Goal: Task Accomplishment & Management: Manage account settings

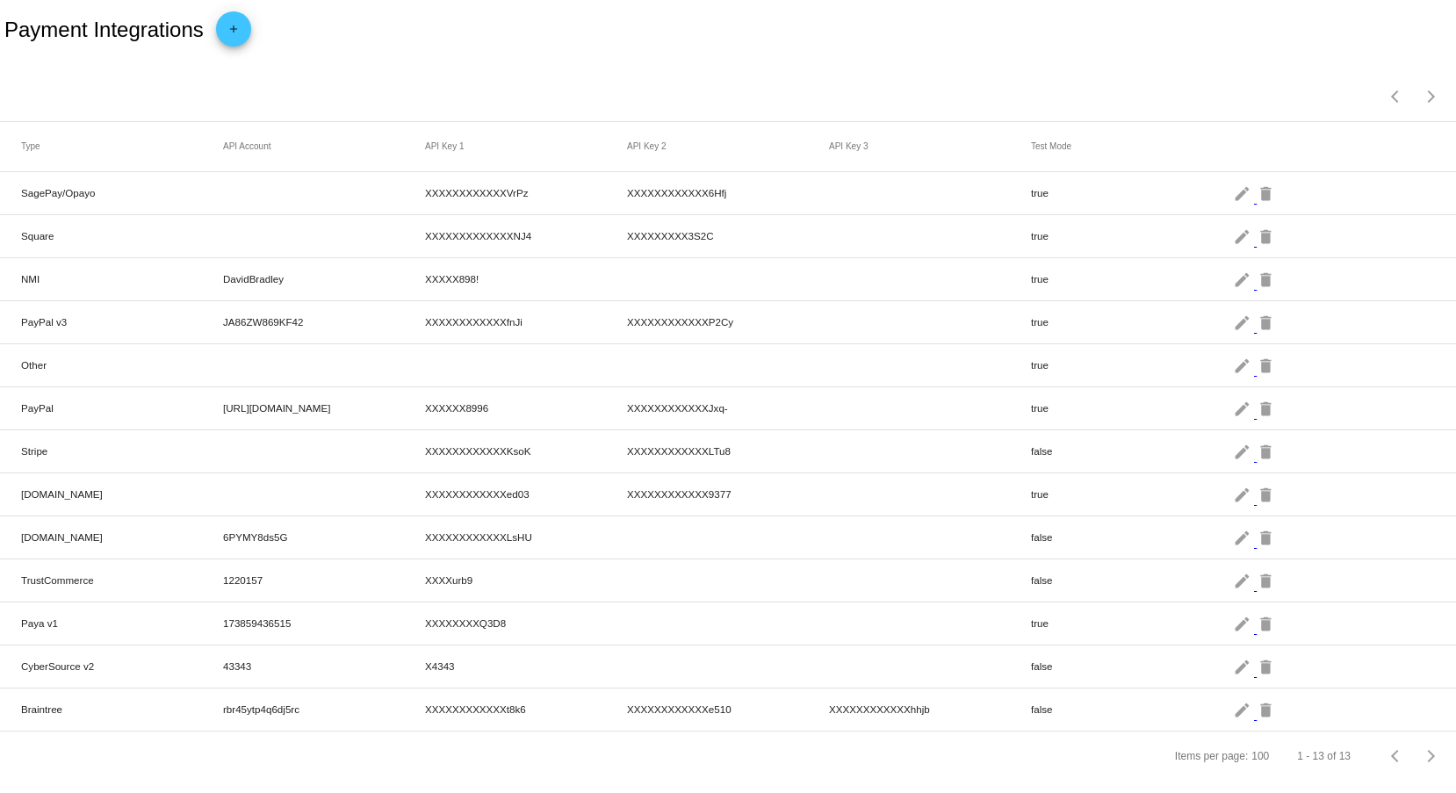
drag, startPoint x: 1000, startPoint y: 708, endPoint x: 912, endPoint y: 708, distance: 87.8
click at [912, 708] on mat-row "Braintree rbr45ytp4q6dj5rc XXXXXXXXXXXXt8k6 XXXXXXXXXXXXe510 XXXXXXXXXXXXhhjb f…" at bounding box center [728, 709] width 1456 height 43
click at [1233, 713] on mat-icon "edit" at bounding box center [1243, 708] width 21 height 27
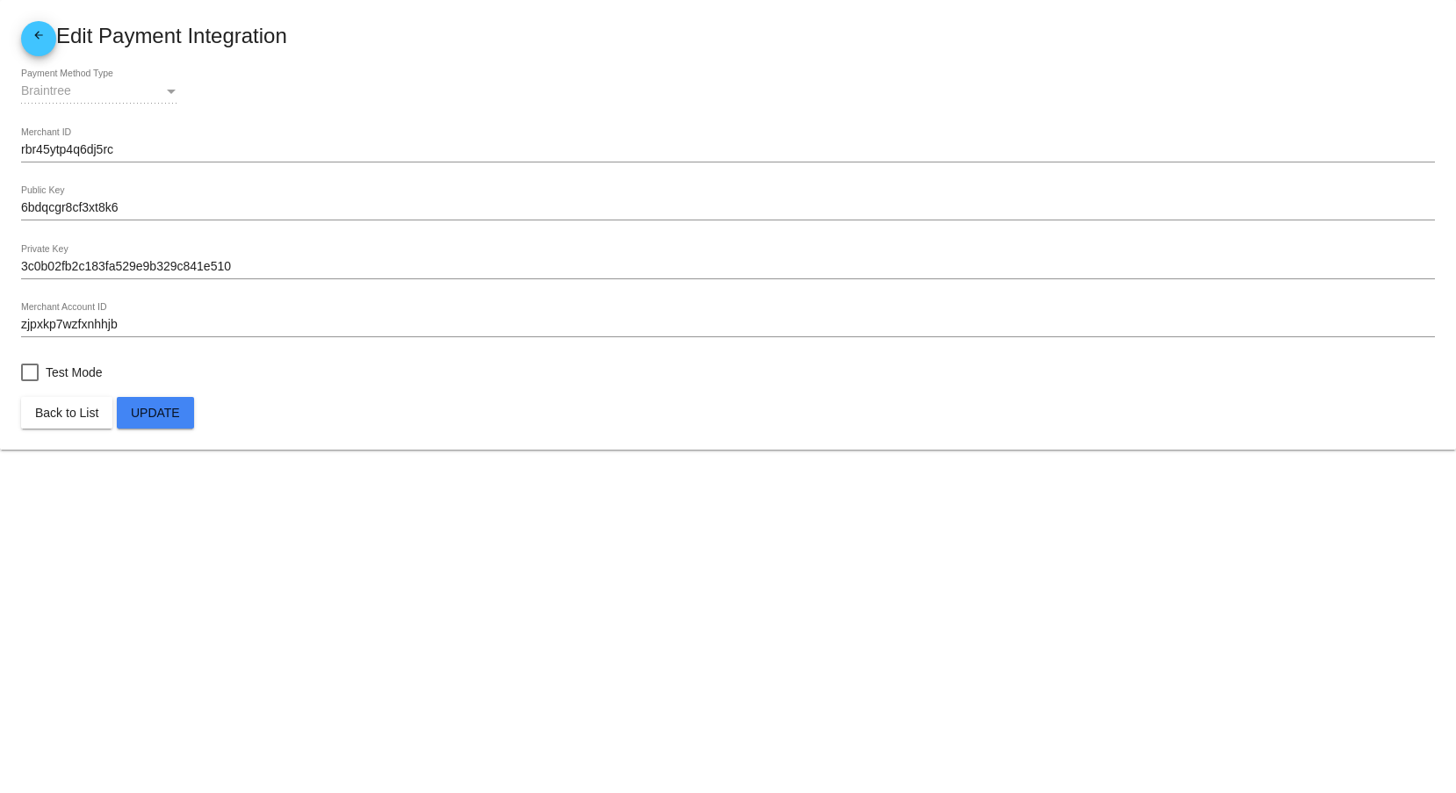
click at [69, 364] on span "Test Mode" at bounding box center [74, 372] width 57 height 21
click at [30, 381] on input "Test Mode" at bounding box center [29, 381] width 1 height 1
checkbox input "true"
click at [170, 416] on span "Update" at bounding box center [155, 413] width 49 height 14
click at [44, 42] on mat-icon "arrow_back" at bounding box center [38, 39] width 21 height 21
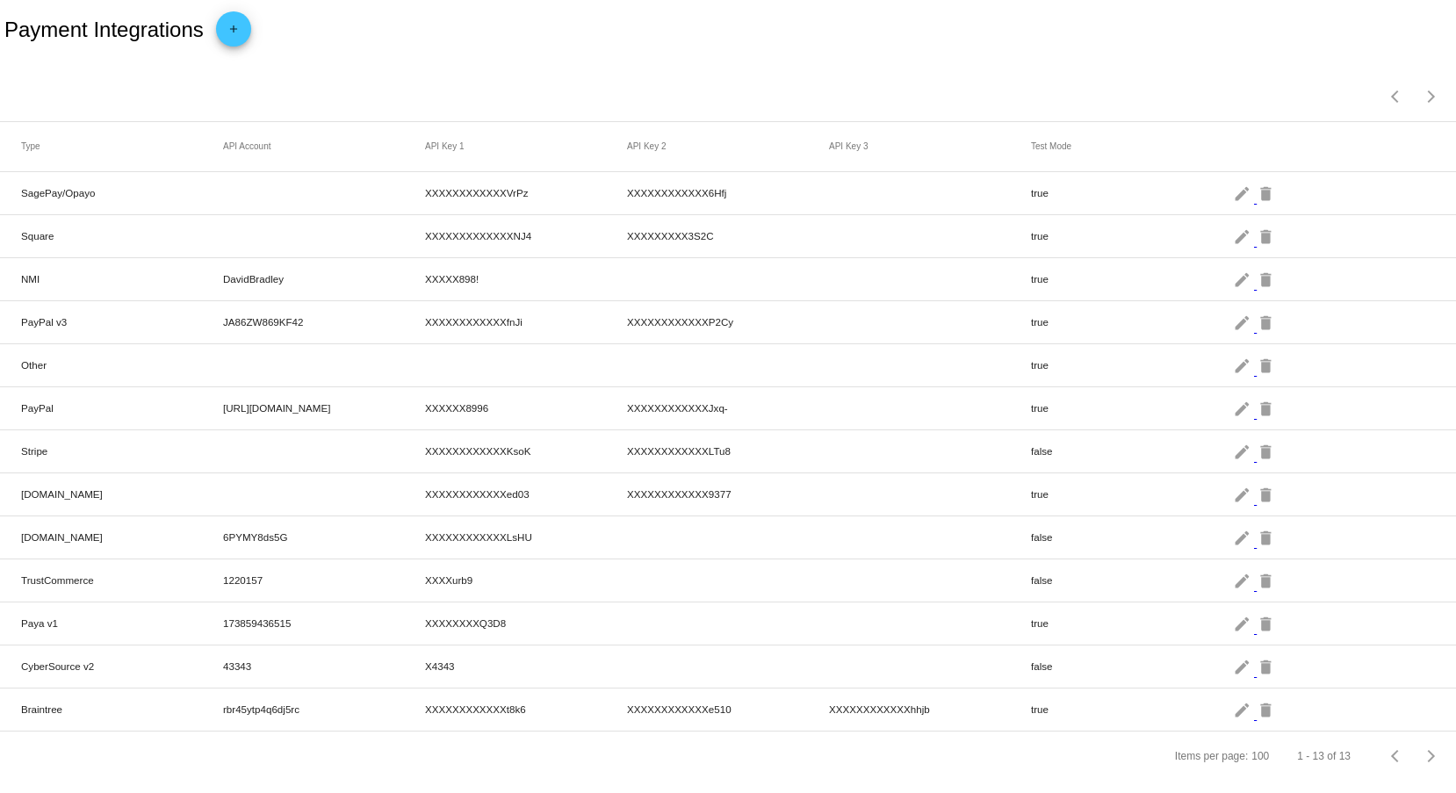
scroll to position [9, 0]
click at [1233, 705] on mat-icon "edit" at bounding box center [1243, 708] width 21 height 27
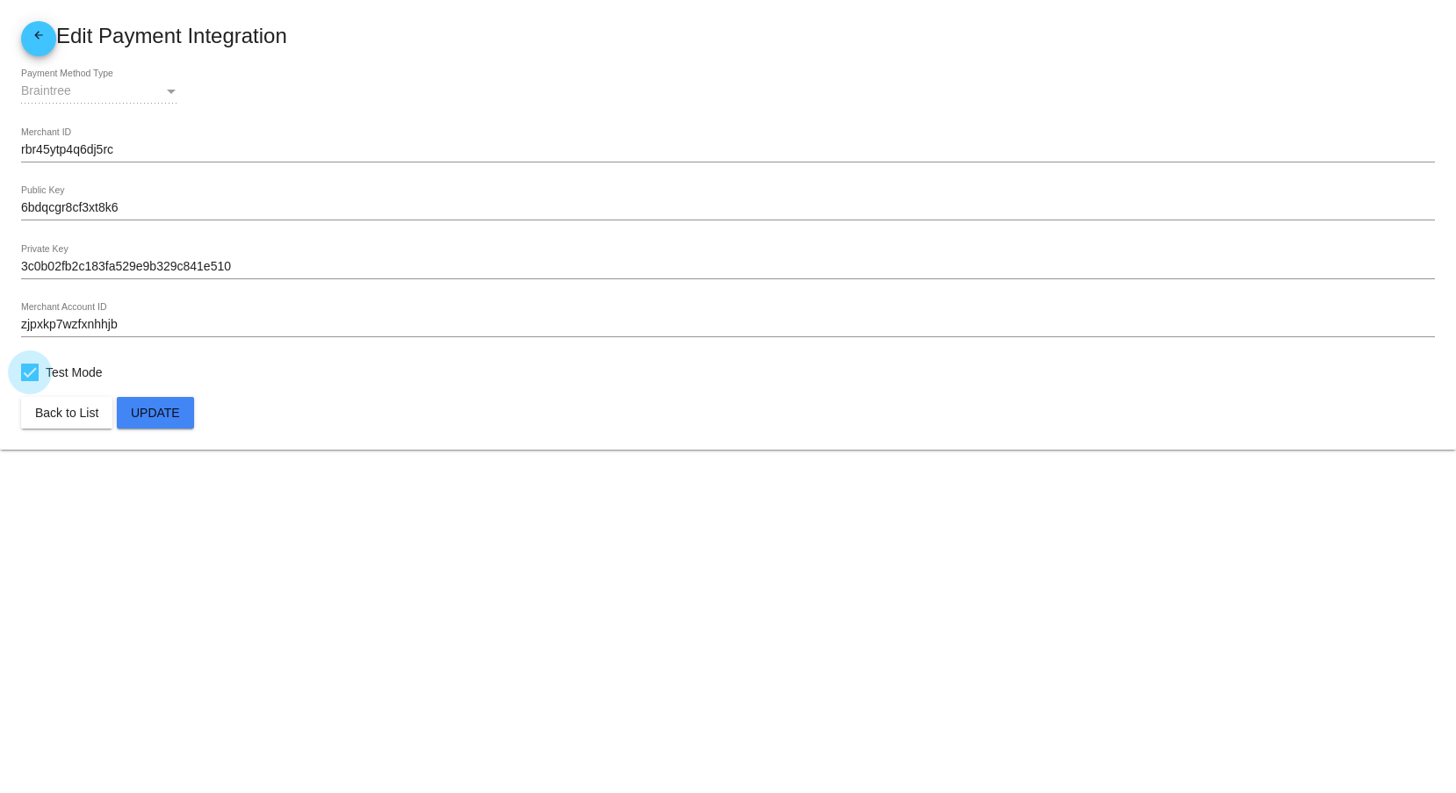
click at [29, 368] on div at bounding box center [30, 373] width 18 height 18
click at [29, 381] on input "Test Mode" at bounding box center [29, 381] width 1 height 1
checkbox input "false"
click at [164, 402] on button "Update" at bounding box center [155, 413] width 77 height 32
click at [38, 51] on span "arrow_back" at bounding box center [38, 39] width 21 height 36
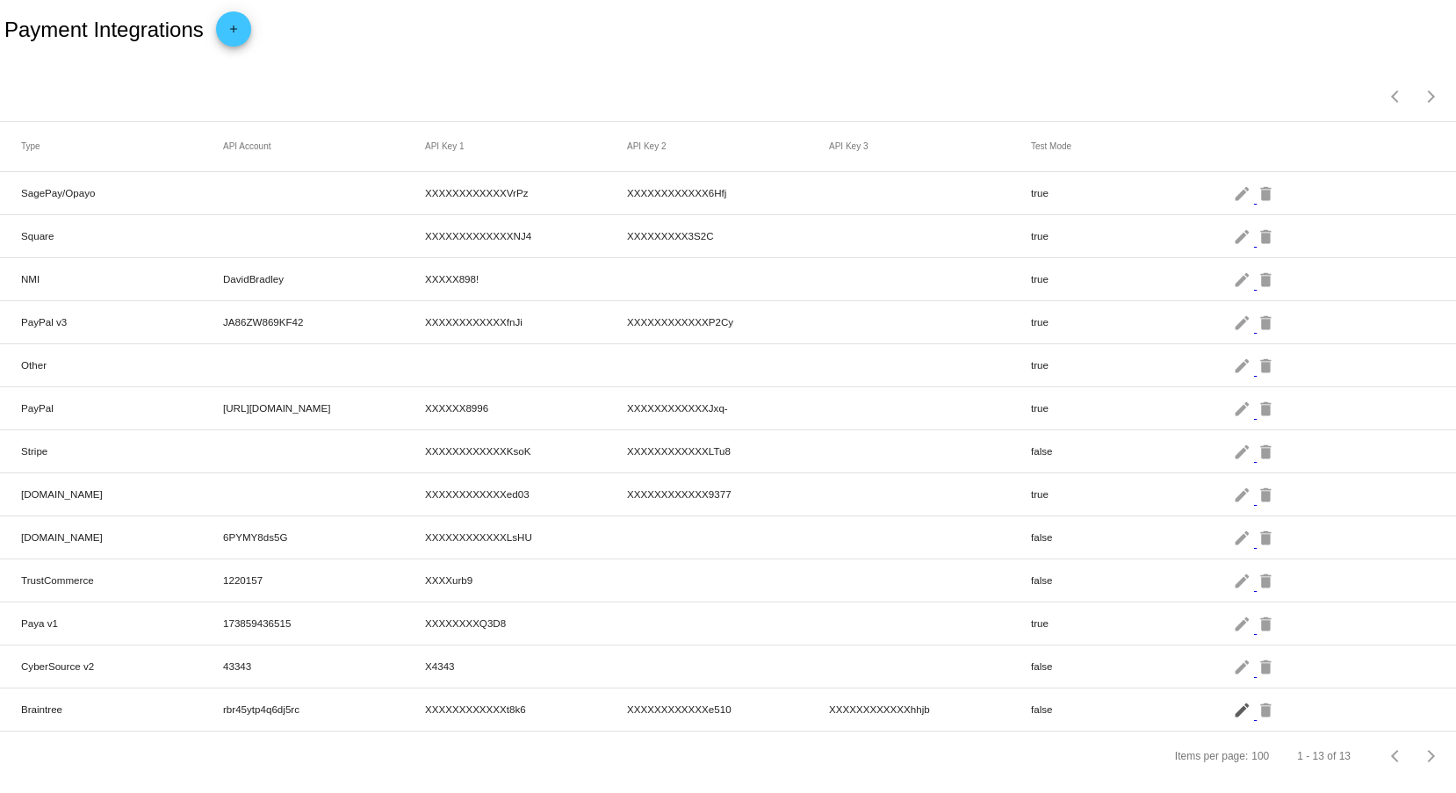
click at [1233, 715] on mat-icon "edit" at bounding box center [1243, 708] width 21 height 27
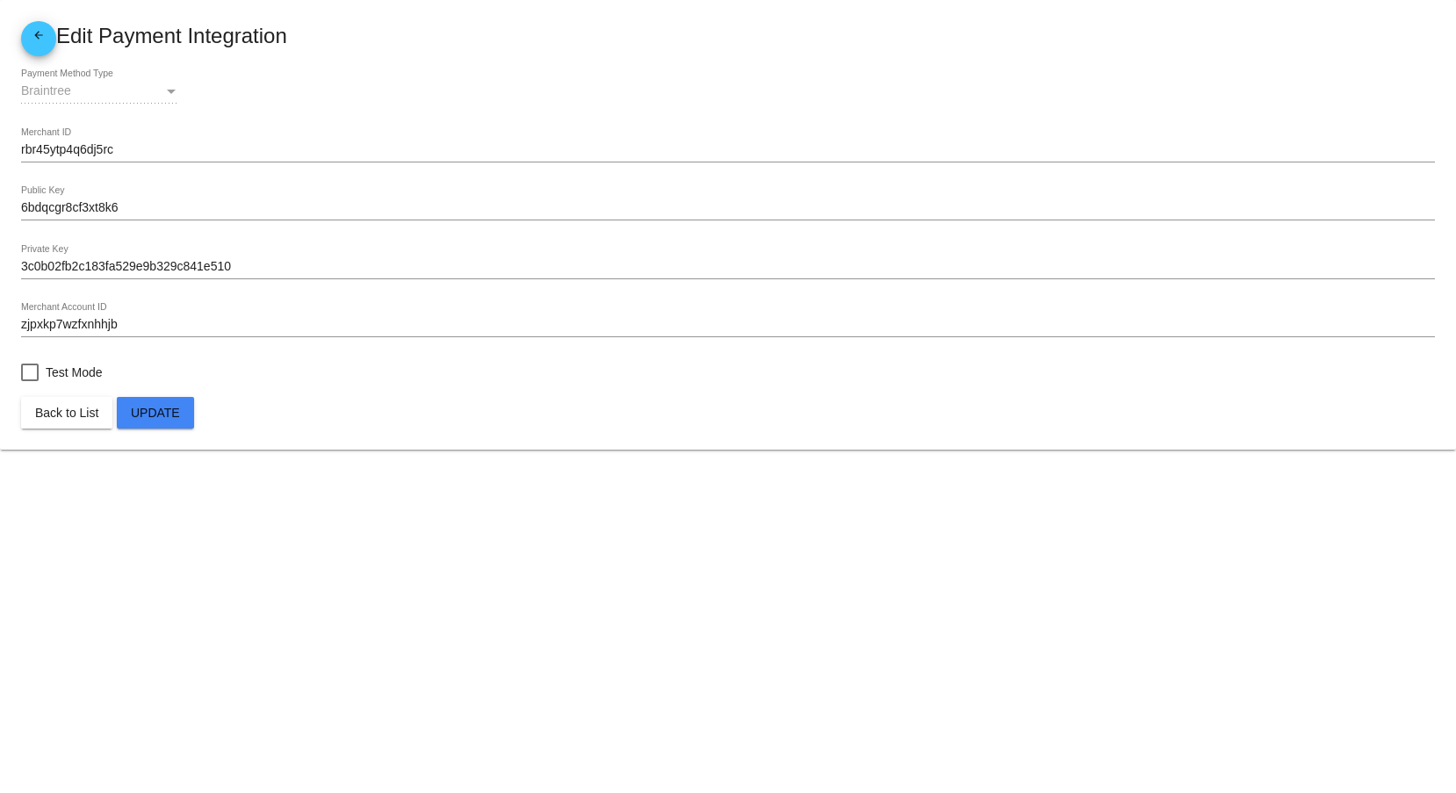
click at [40, 18] on mat-card "arrow_back Edit Payment Integration Braintree Payment Method Type rbr45ytp4q6dj…" at bounding box center [728, 225] width 1456 height 450
click at [36, 31] on mat-icon "arrow_back" at bounding box center [38, 39] width 21 height 21
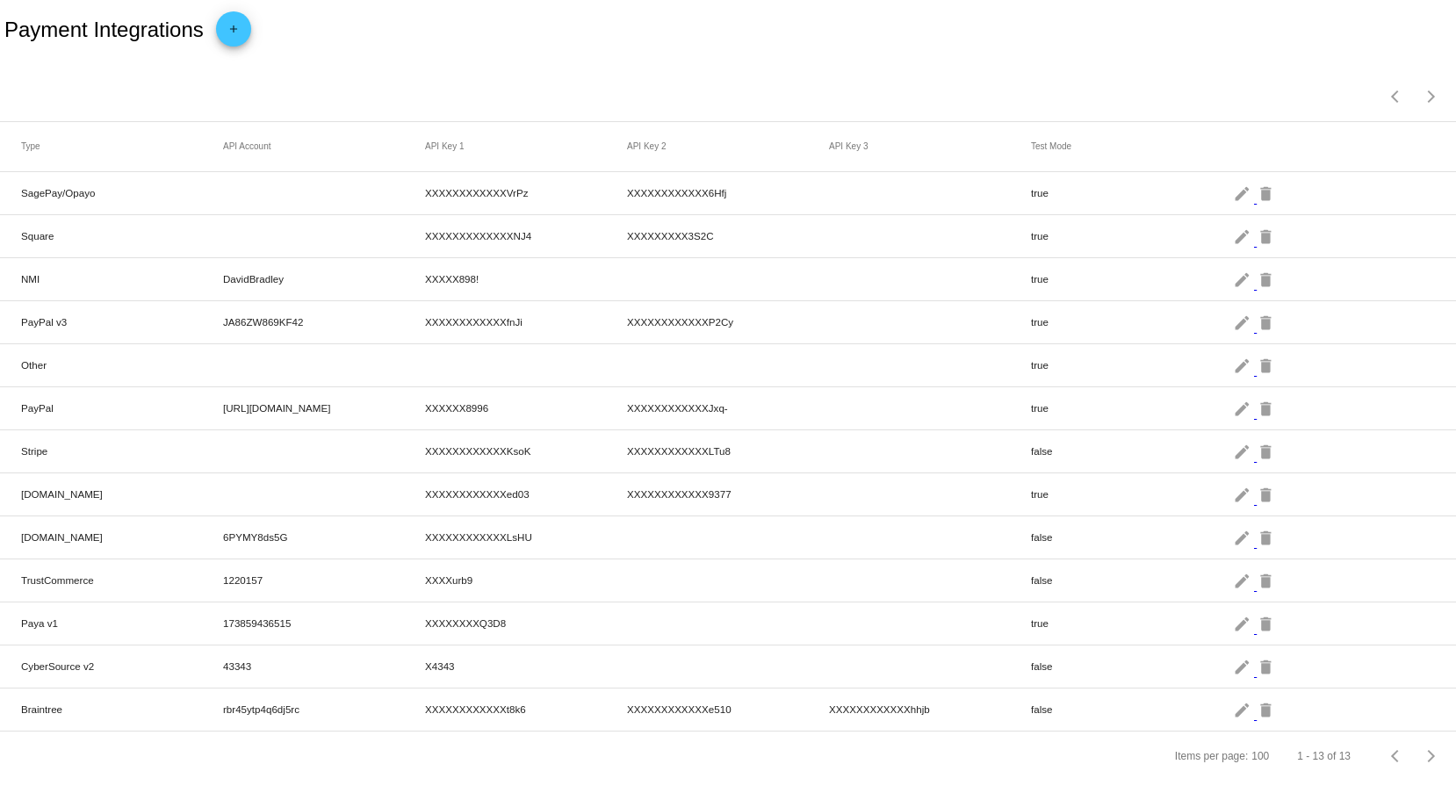
scroll to position [9, 0]
drag, startPoint x: 303, startPoint y: 189, endPoint x: 908, endPoint y: 189, distance: 605.0
click at [835, 186] on mat-row "SagePay/Opayo XXXXXXXXXXXXVrPz XXXXXXXXXXXX6Hfj true edit delete" at bounding box center [728, 193] width 1456 height 43
click at [1233, 185] on mat-icon "edit" at bounding box center [1243, 192] width 21 height 27
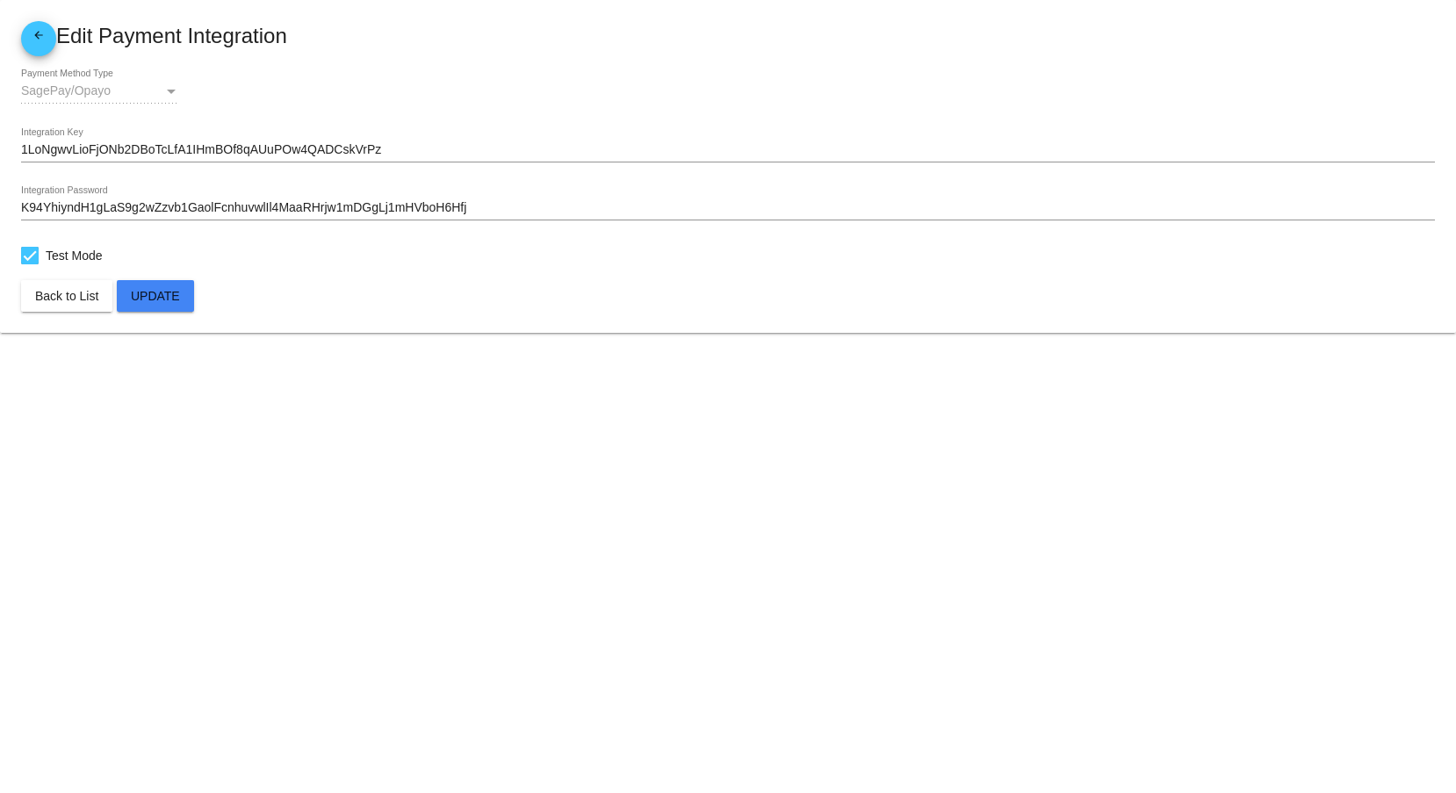
click at [65, 262] on span "Test Mode" at bounding box center [74, 255] width 57 height 21
click at [30, 264] on input "Test Mode" at bounding box center [29, 264] width 1 height 1
checkbox input "false"
click at [139, 292] on span "Update" at bounding box center [155, 296] width 49 height 14
click at [40, 36] on mat-icon "arrow_back" at bounding box center [38, 39] width 21 height 21
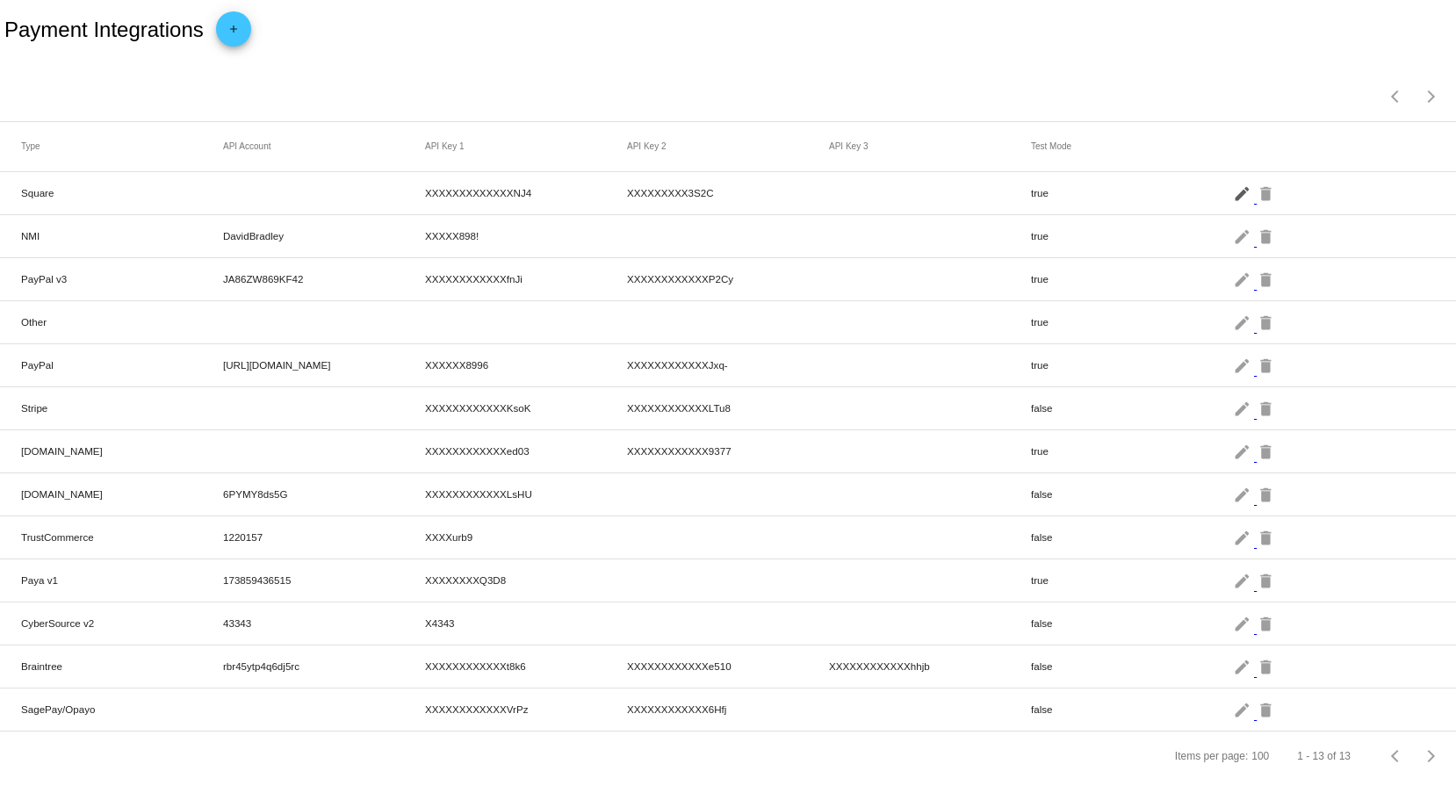
click at [1233, 192] on mat-icon "edit" at bounding box center [1243, 192] width 21 height 27
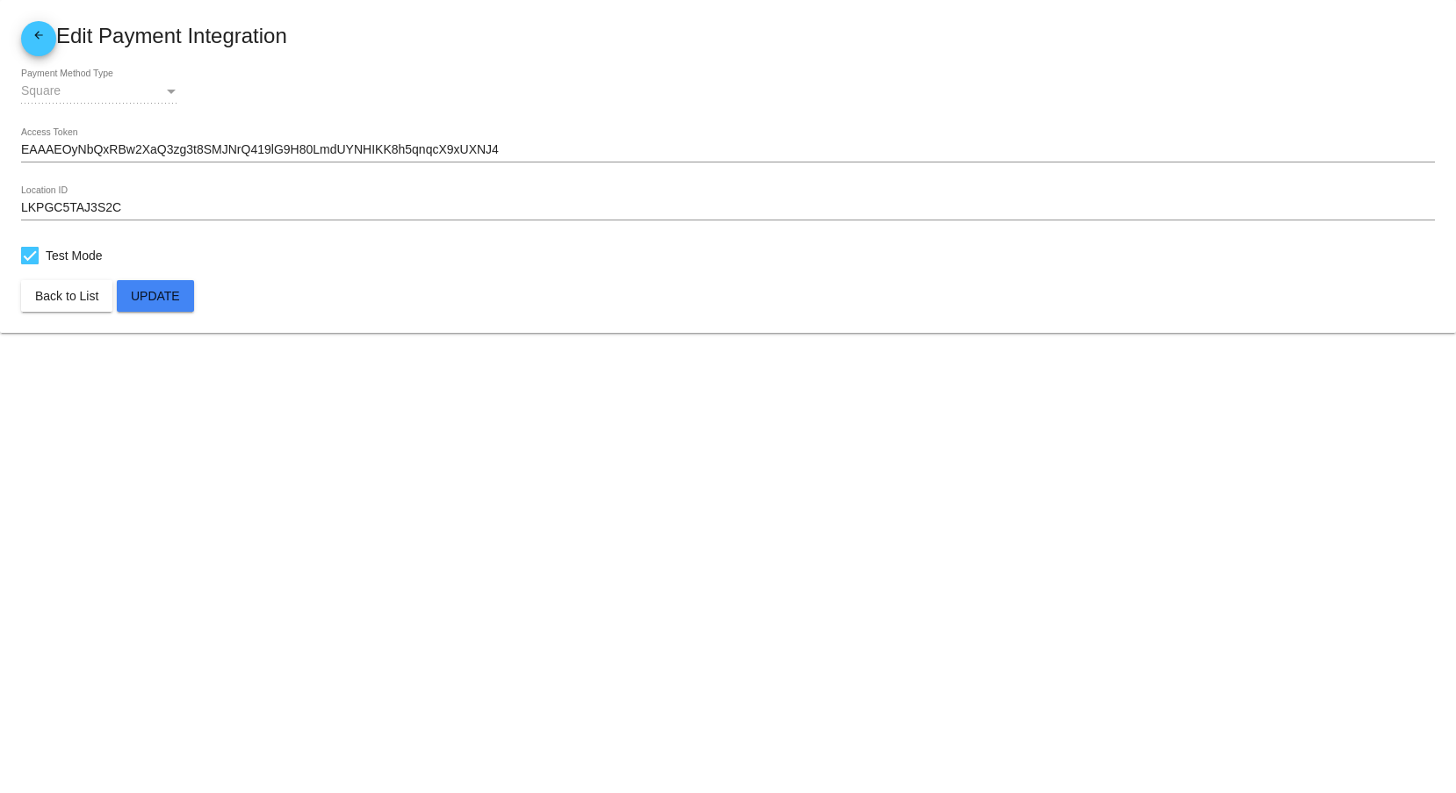
click at [28, 254] on div at bounding box center [30, 256] width 18 height 18
click at [29, 264] on input "Test Mode" at bounding box center [29, 264] width 1 height 1
checkbox input "false"
click at [183, 298] on button "Update" at bounding box center [155, 296] width 77 height 32
click at [46, 40] on mat-icon "arrow_back" at bounding box center [38, 39] width 21 height 21
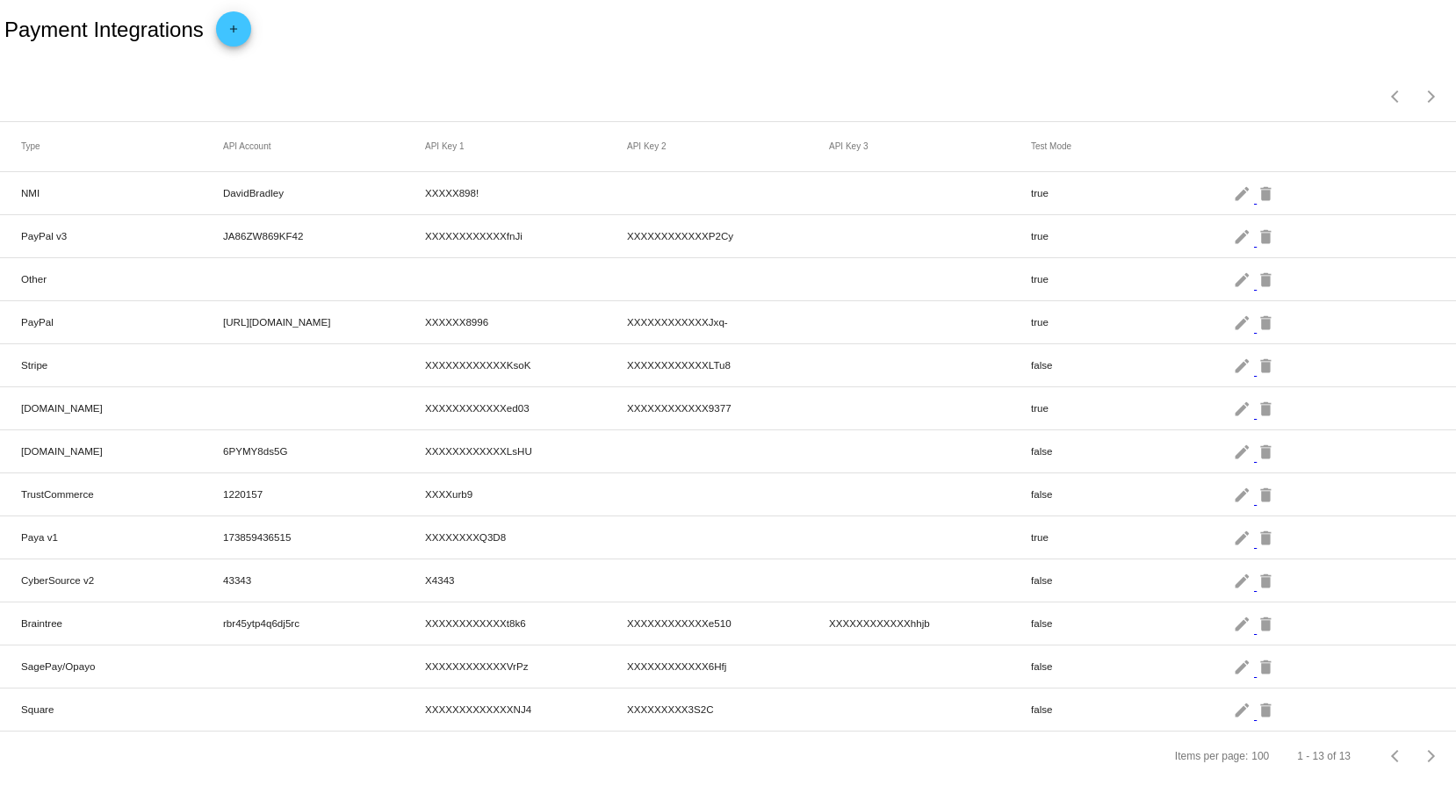
drag, startPoint x: 997, startPoint y: 191, endPoint x: 1082, endPoint y: 198, distance: 84.6
click at [1082, 198] on mat-row "NMI DavidBradley XXXXX898! true edit delete" at bounding box center [728, 193] width 1456 height 43
drag, startPoint x: 255, startPoint y: 197, endPoint x: 763, endPoint y: 197, distance: 508.4
click at [524, 194] on mat-row "NMI DavidBradley XXXXX898! true edit delete" at bounding box center [728, 193] width 1456 height 43
click at [1233, 194] on mat-icon "edit" at bounding box center [1243, 192] width 21 height 27
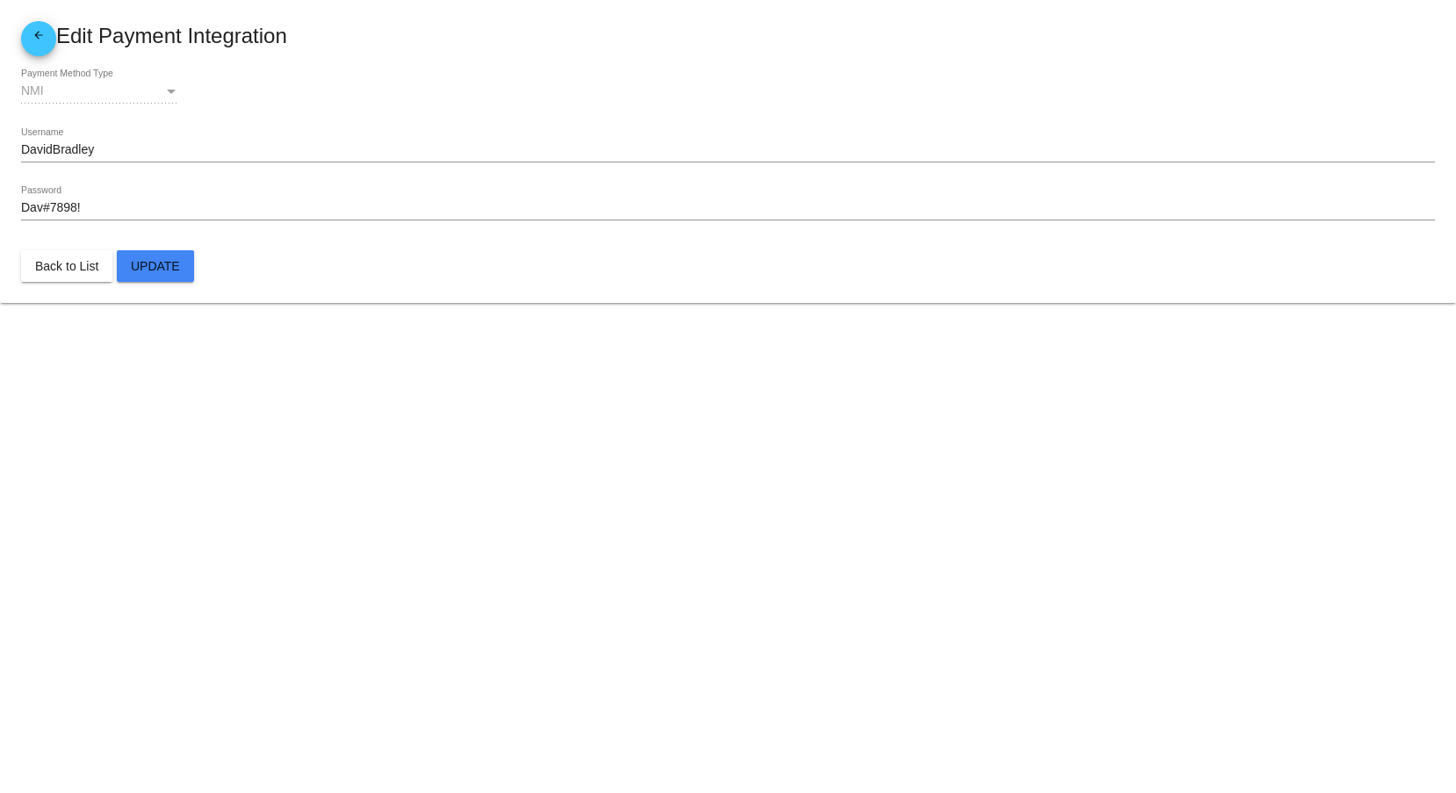
click at [30, 36] on mat-icon "arrow_back" at bounding box center [38, 39] width 21 height 21
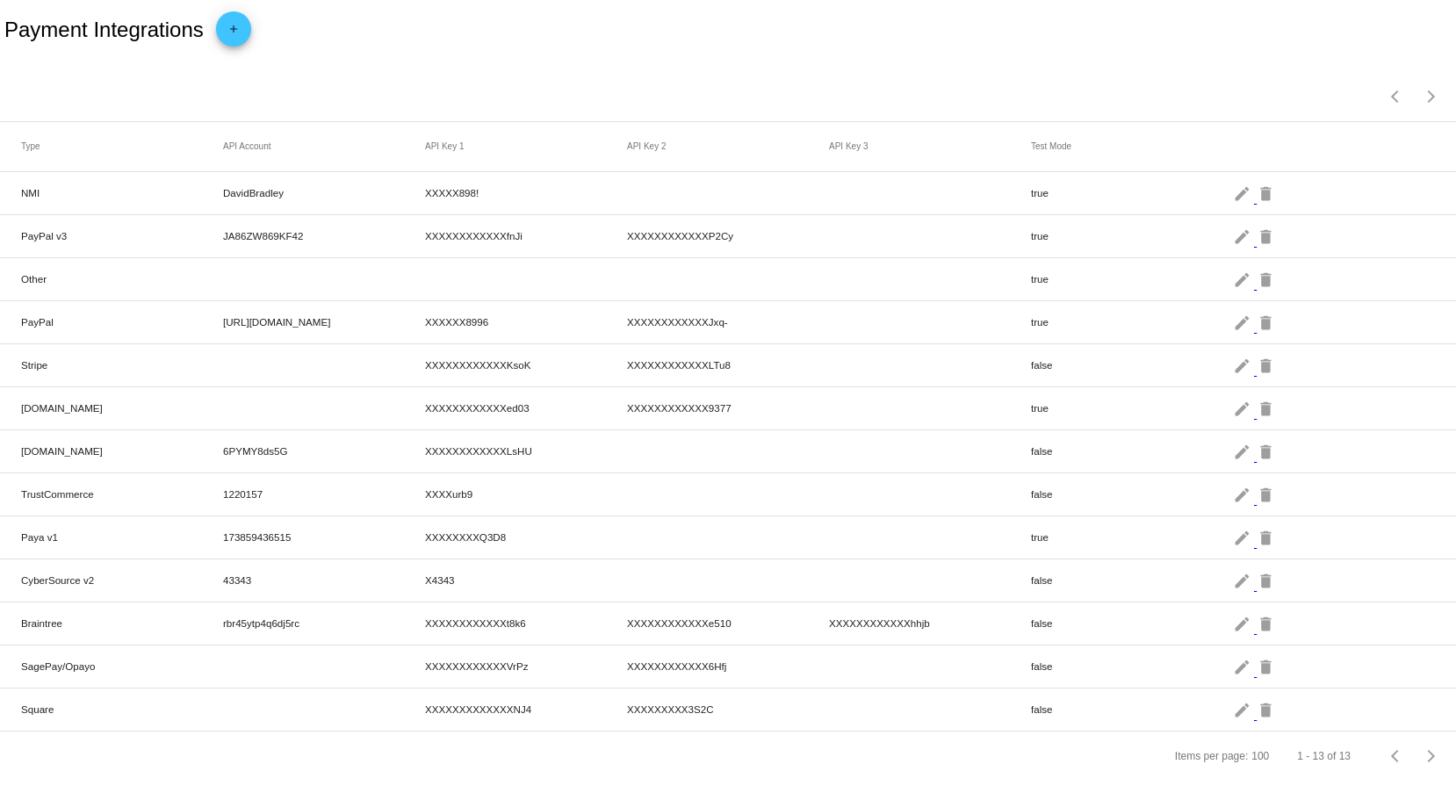
drag, startPoint x: 1033, startPoint y: 242, endPoint x: 863, endPoint y: 217, distance: 172.2
click at [863, 217] on mat-row "PayPal v3 JA86ZW869KF42 XXXXXXXXXXXXfnJi XXXXXXXXXXXXP2Cy true edit delete" at bounding box center [728, 236] width 1456 height 43
click at [1122, 257] on mat-row "PayPal v3 JA86ZW869KF42 XXXXXXXXXXXXfnJi XXXXXXXXXXXXP2Cy true edit delete" at bounding box center [728, 236] width 1456 height 43
click at [1233, 191] on mat-icon "edit" at bounding box center [1243, 192] width 21 height 27
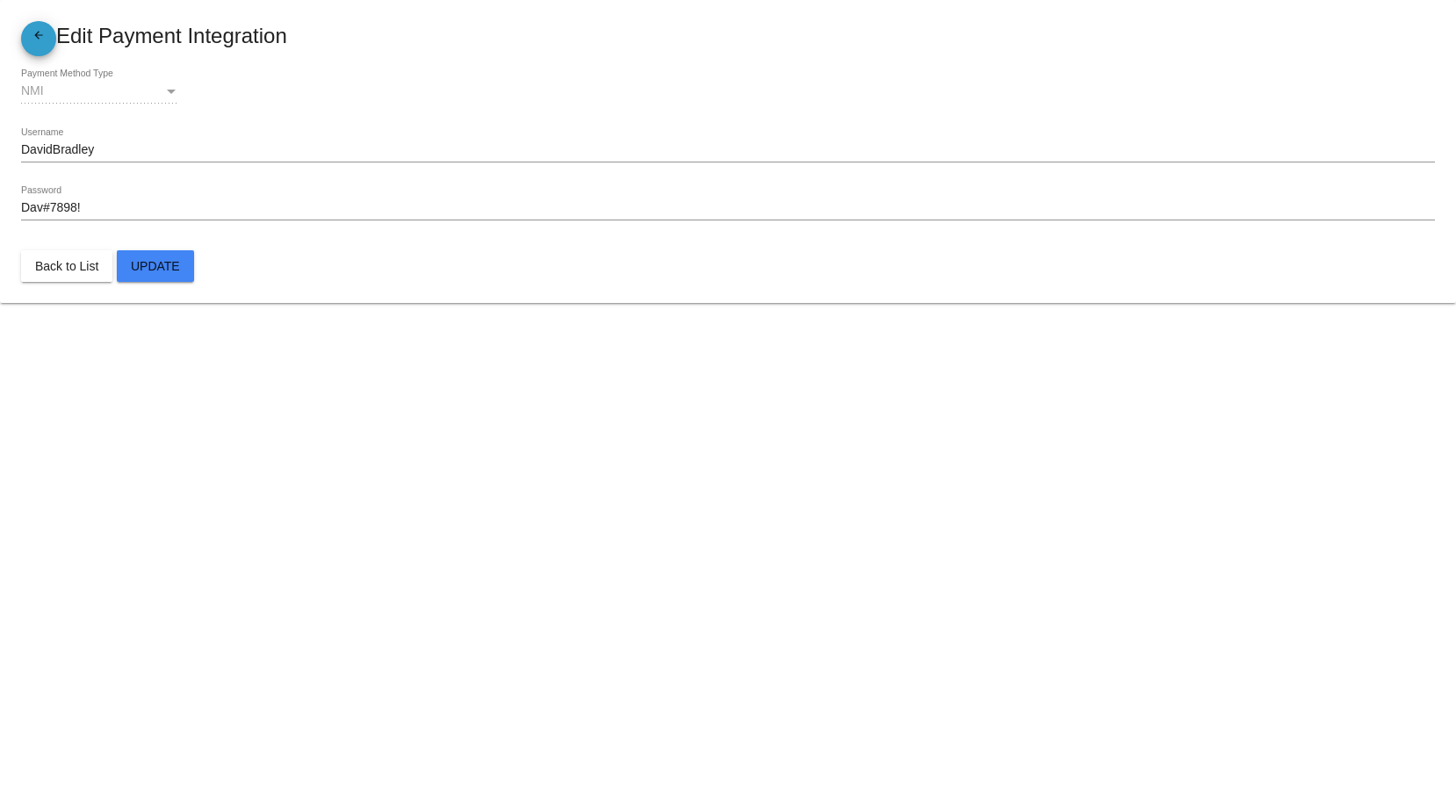
click at [31, 39] on mat-icon "arrow_back" at bounding box center [38, 39] width 21 height 21
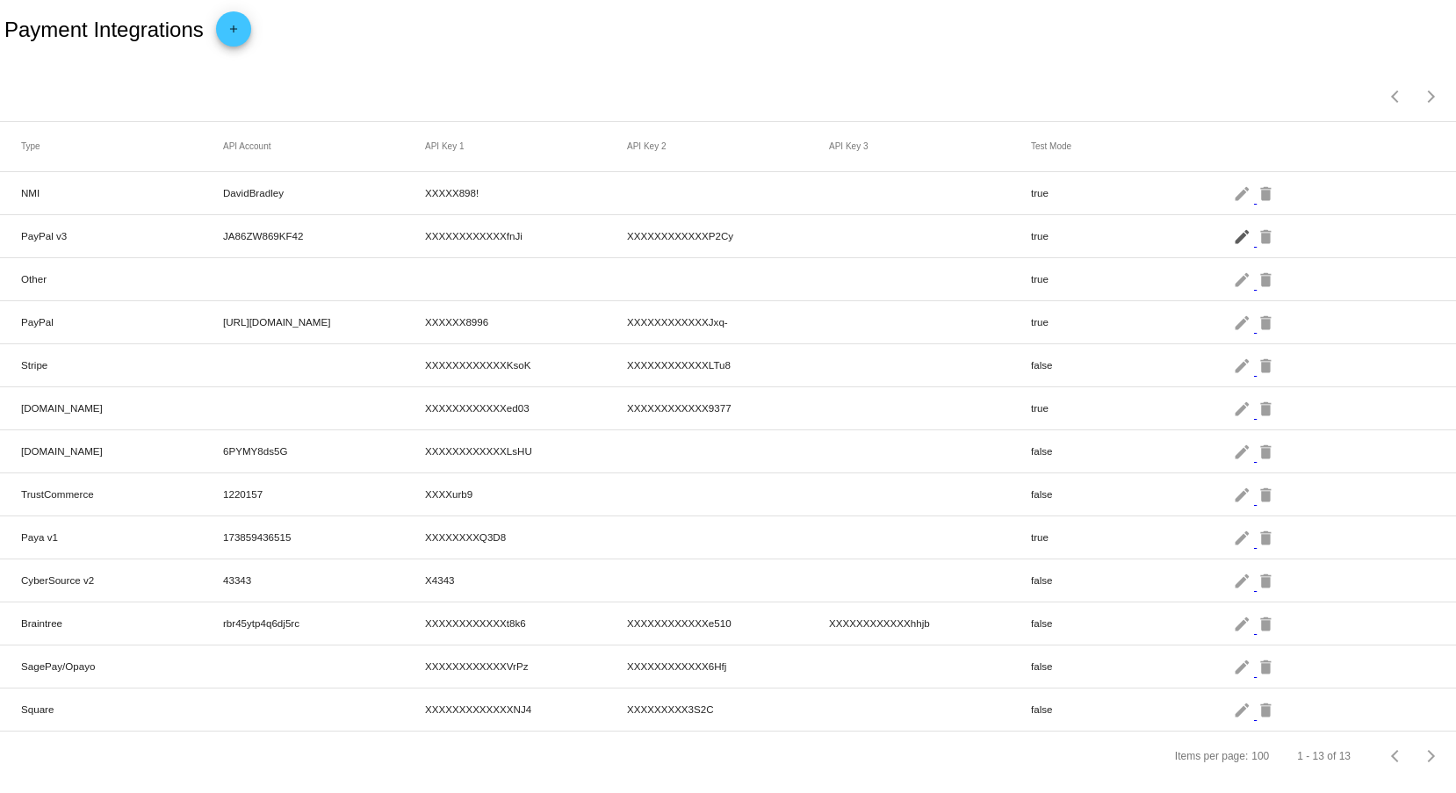
click at [1233, 245] on mat-icon "edit" at bounding box center [1243, 235] width 21 height 27
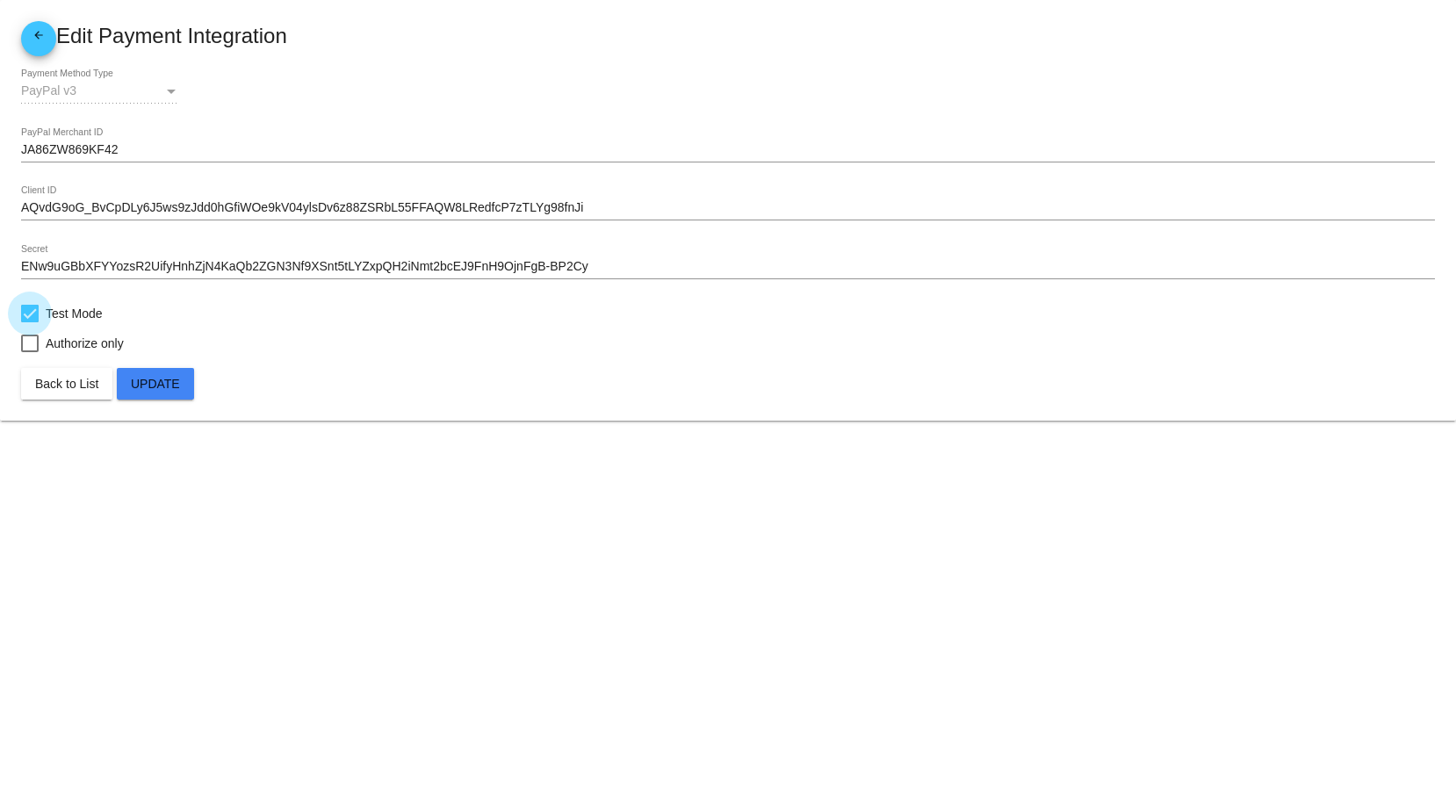
click at [25, 307] on div at bounding box center [30, 314] width 18 height 18
click at [29, 322] on input "Test Mode" at bounding box center [29, 322] width 1 height 1
checkbox input "false"
click at [155, 394] on button "Update" at bounding box center [155, 384] width 77 height 32
click at [36, 42] on mat-icon "arrow_back" at bounding box center [38, 39] width 21 height 21
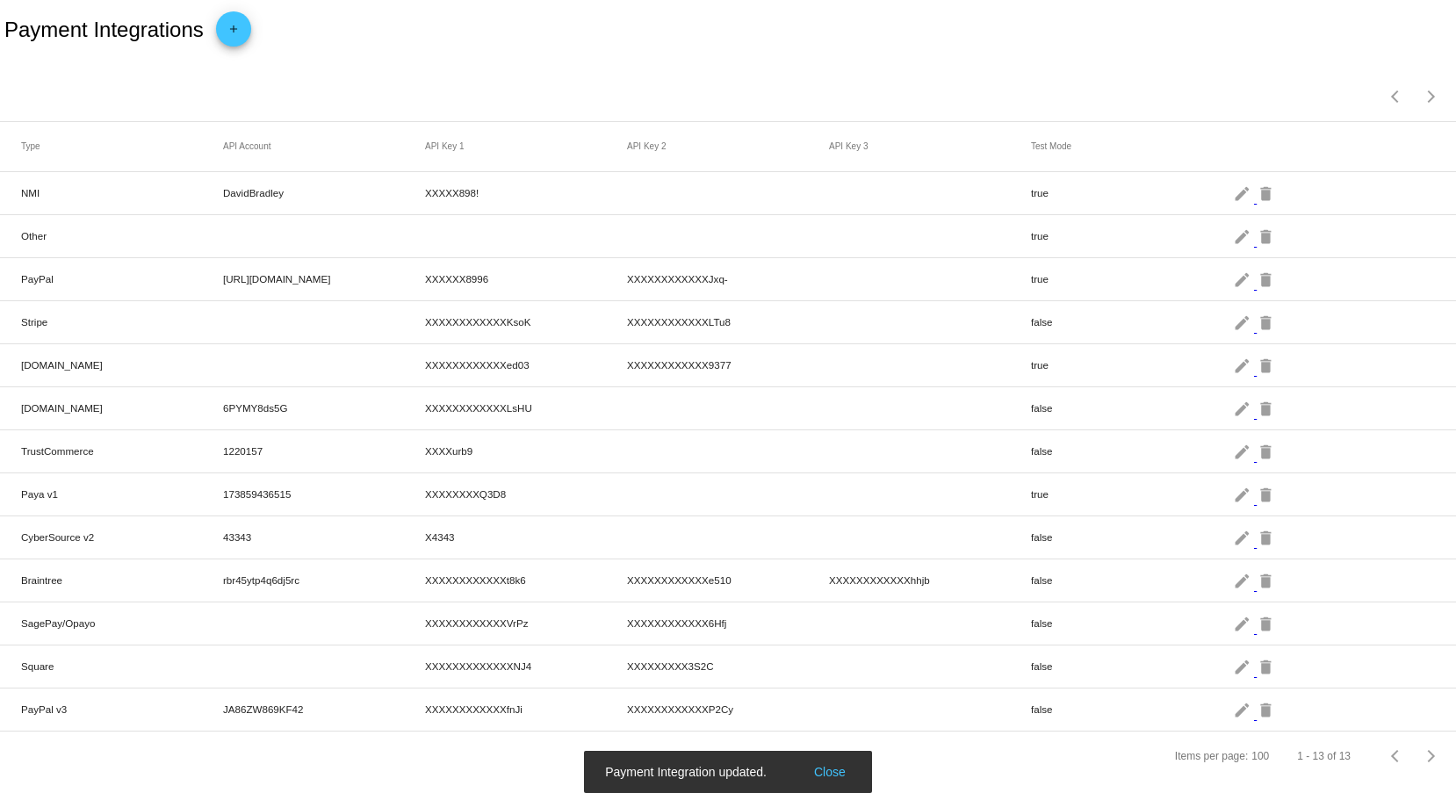
drag, startPoint x: 712, startPoint y: 257, endPoint x: 4, endPoint y: 249, distance: 708.6
click at [4, 249] on mat-table "Type API Account API Key 1 API Key 2 API Key 3 Test Mode NMI DavidBradley XXXXX…" at bounding box center [728, 426] width 1456 height 609
click at [126, 323] on mat-cell "Stripe" at bounding box center [122, 322] width 202 height 20
drag, startPoint x: 1051, startPoint y: 701, endPoint x: 1114, endPoint y: 708, distance: 63.6
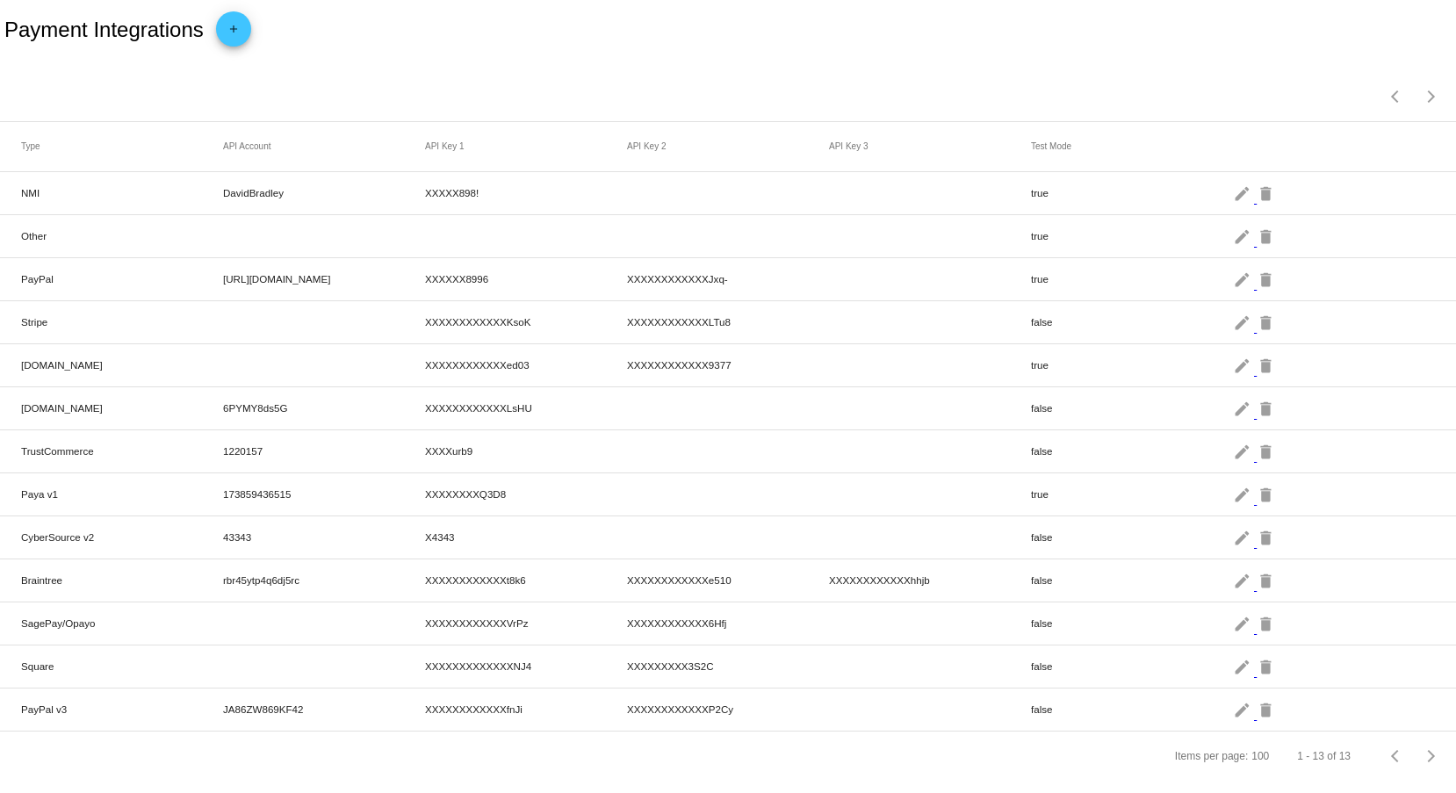
click at [1101, 705] on mat-cell "false" at bounding box center [1132, 709] width 202 height 20
click at [1233, 705] on mat-icon "edit" at bounding box center [1243, 708] width 21 height 27
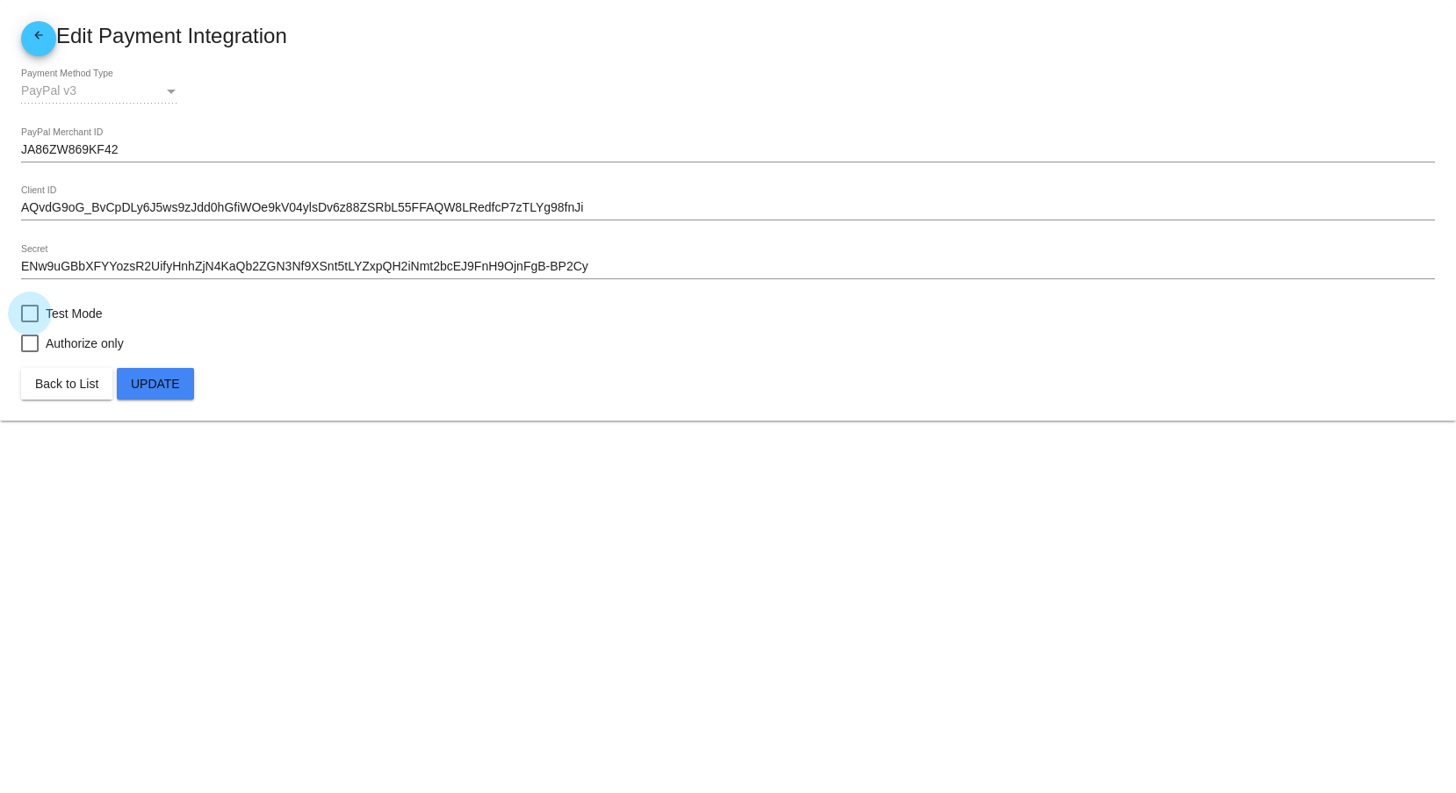
click at [32, 313] on div at bounding box center [30, 314] width 18 height 18
click at [30, 322] on input "Test Mode" at bounding box center [29, 322] width 1 height 1
checkbox input "true"
click at [172, 385] on span "Update" at bounding box center [155, 384] width 49 height 14
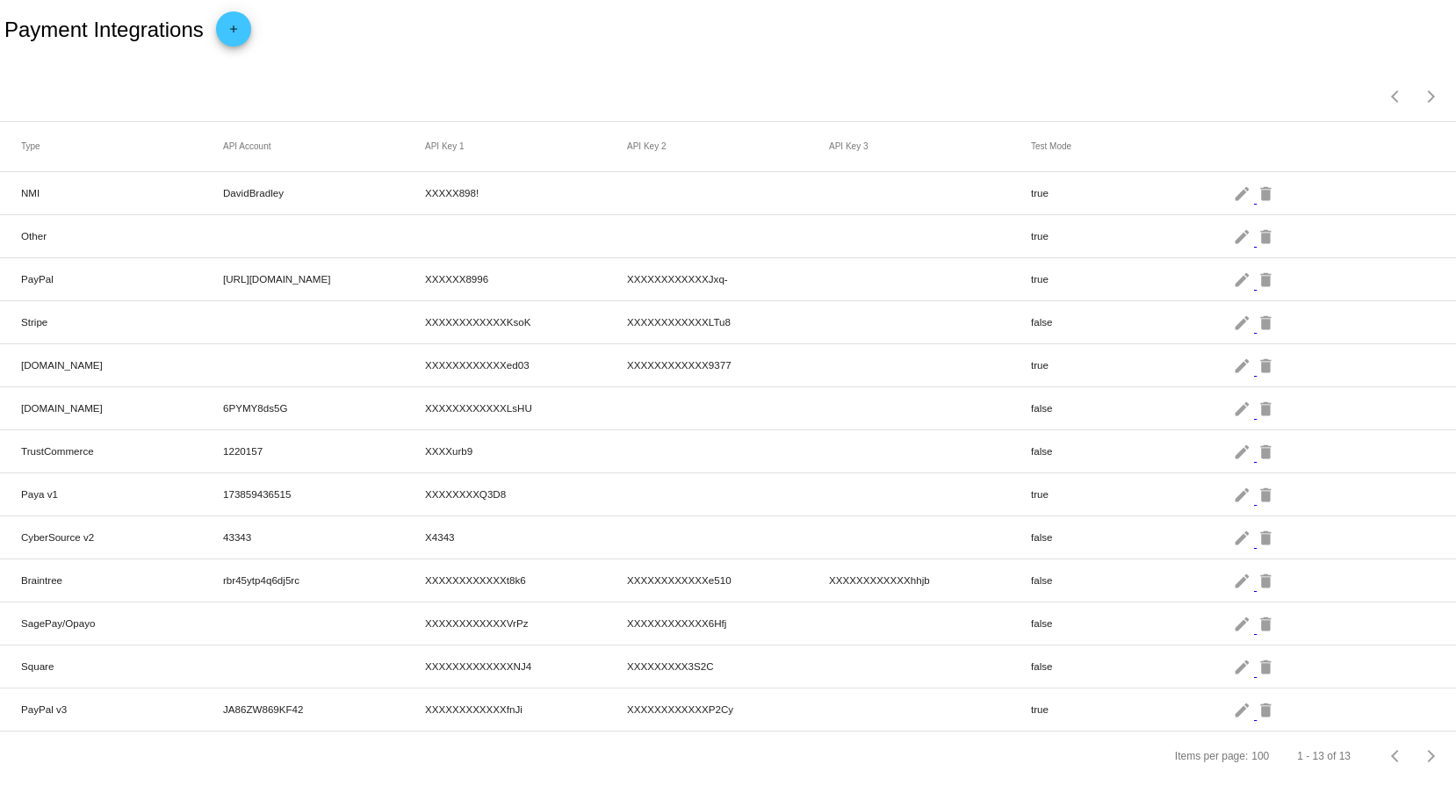
drag, startPoint x: 214, startPoint y: 278, endPoint x: 545, endPoint y: 278, distance: 331.0
click at [545, 278] on mat-row "PayPal [URL][DOMAIN_NAME] XXXXXX8996 XXXXXXXXXXXXJxq- true edit delete" at bounding box center [728, 279] width 1456 height 43
drag, startPoint x: 1081, startPoint y: 312, endPoint x: 950, endPoint y: 310, distance: 130.8
click at [950, 310] on mat-row "Stripe XXXXXXXXXXXXKsoK XXXXXXXXXXXXLTu8 false edit delete" at bounding box center [728, 322] width 1456 height 43
click at [1233, 326] on mat-icon "edit" at bounding box center [1243, 321] width 21 height 27
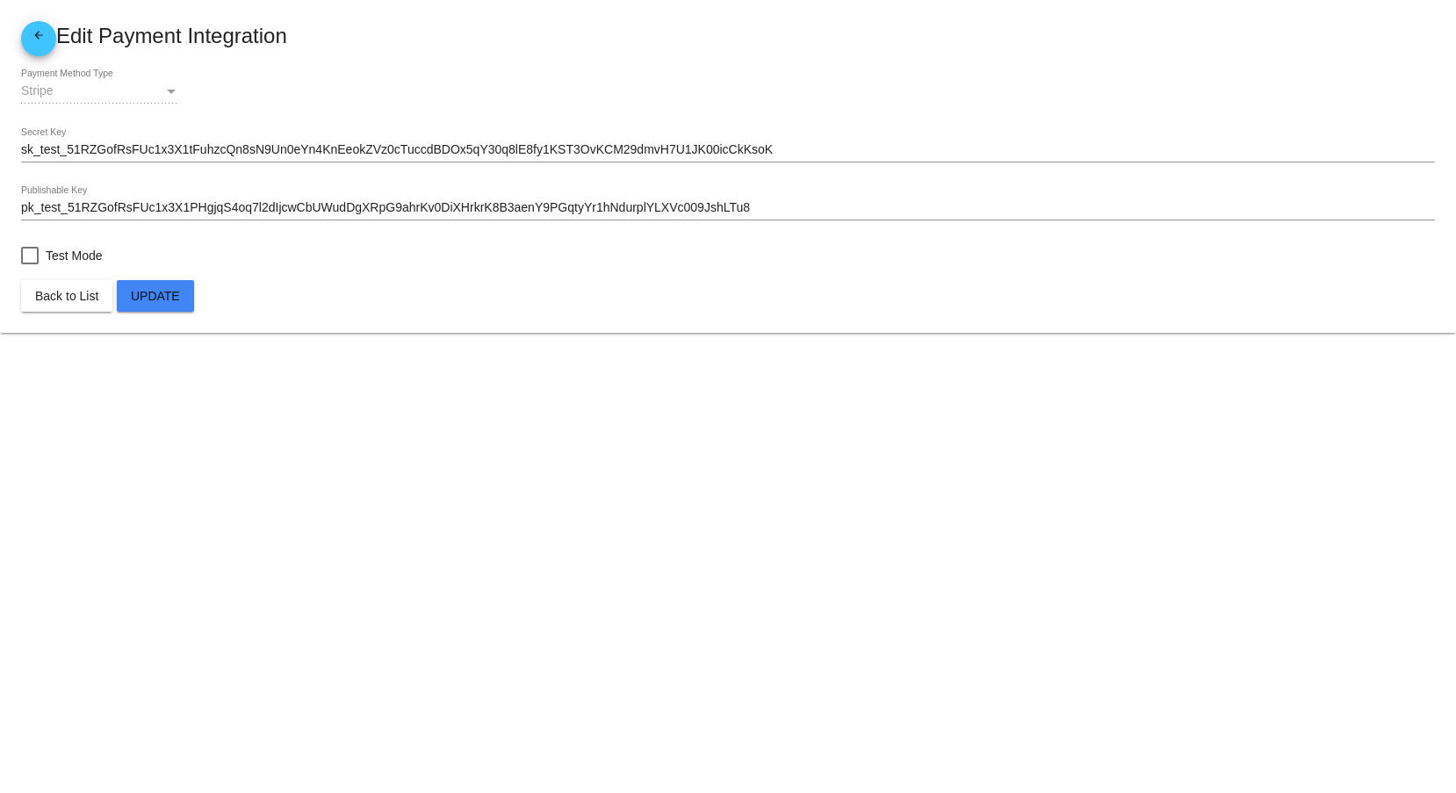
click at [31, 239] on mat-card-content "Stripe Payment Method Type sk_test_51RZGofRsFUc1x3X1tFuhzcQn8sN9Un0eYn4KnEeokZV…" at bounding box center [728, 167] width 1414 height 197
click at [22, 255] on div at bounding box center [30, 256] width 18 height 18
click at [29, 264] on input "Test Mode" at bounding box center [29, 264] width 1 height 1
checkbox input "true"
click at [149, 295] on span "Update" at bounding box center [155, 296] width 49 height 14
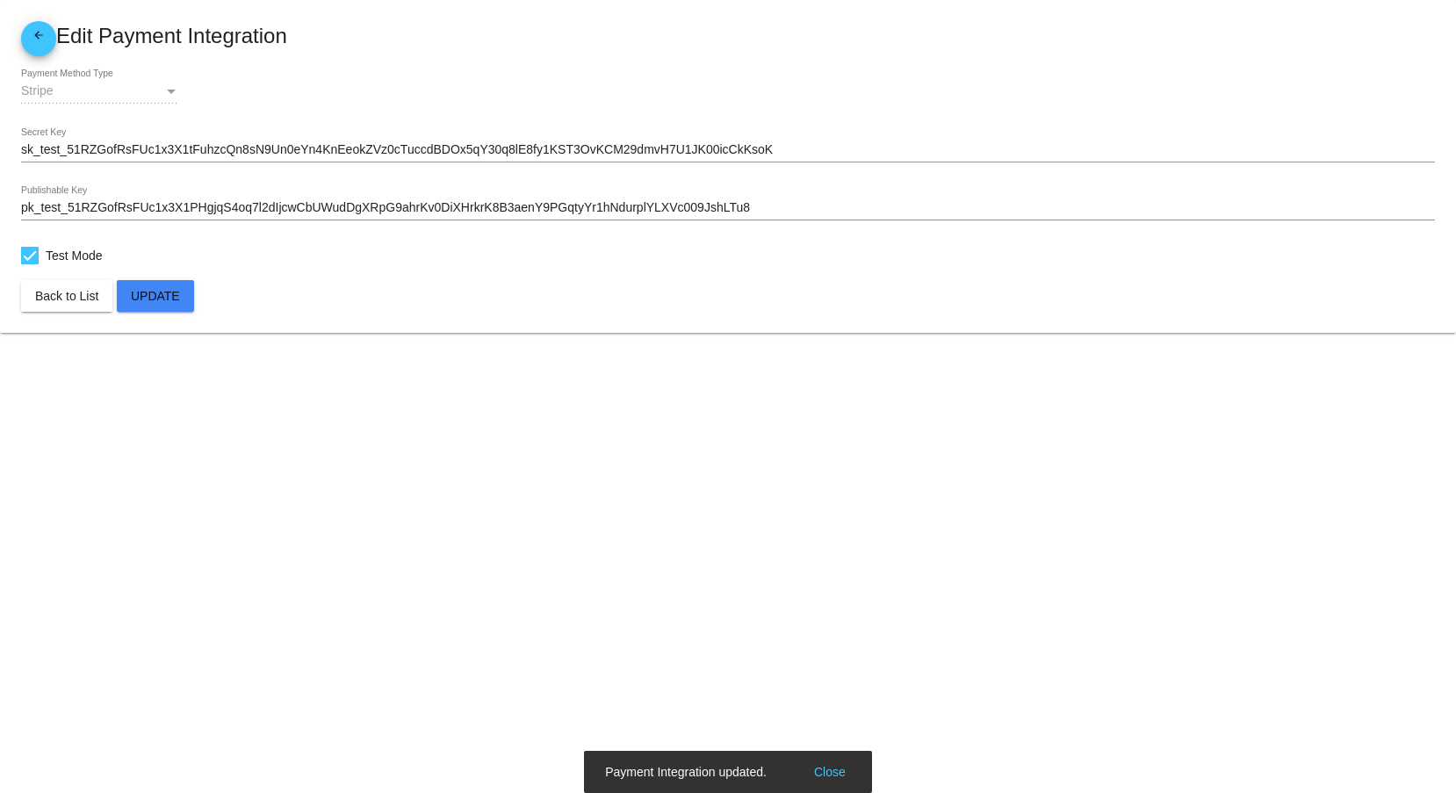
click at [47, 36] on mat-icon "arrow_back" at bounding box center [38, 39] width 21 height 21
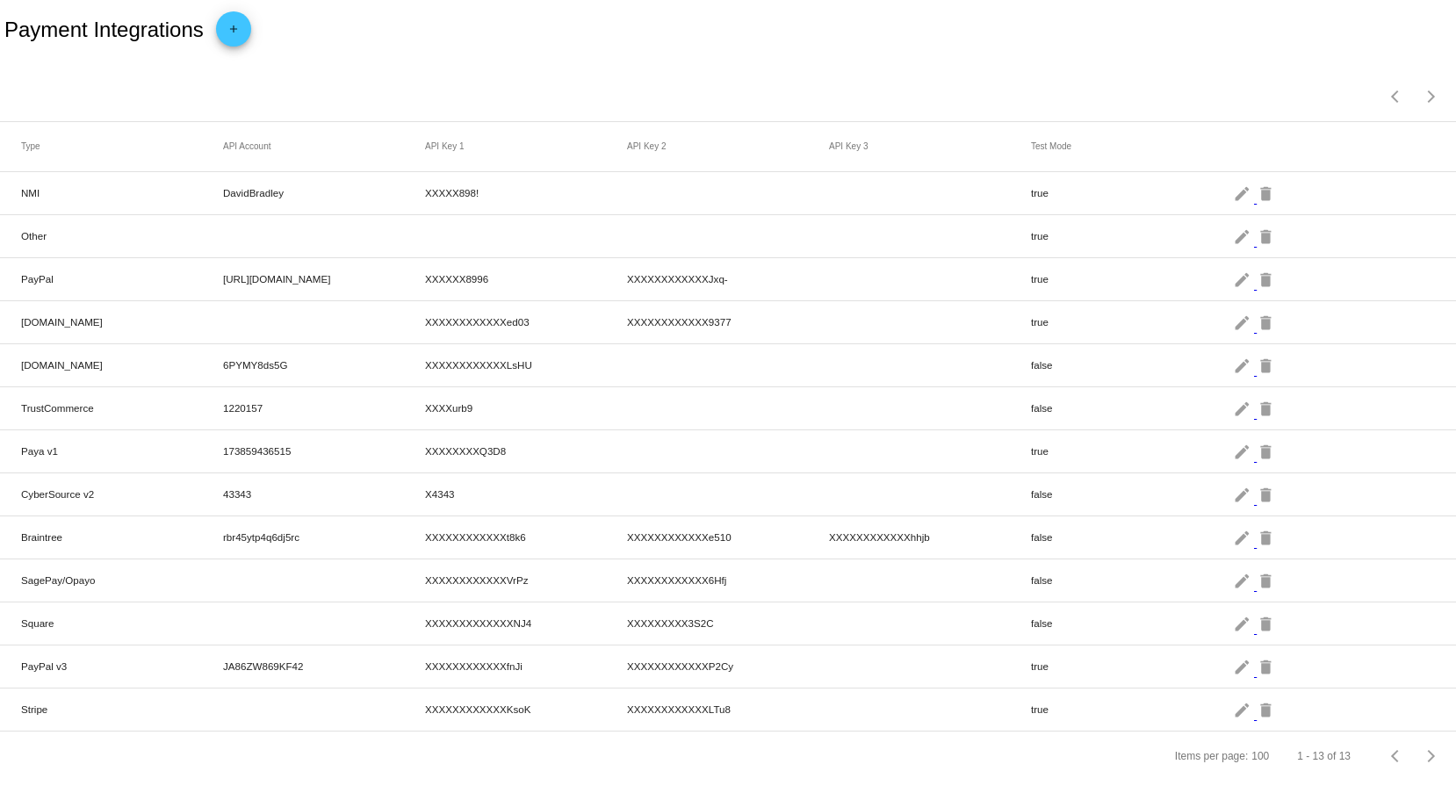
scroll to position [9, 0]
drag, startPoint x: 841, startPoint y: 688, endPoint x: 1169, endPoint y: 684, distance: 327.5
click at [1169, 688] on mat-row "Stripe XXXXXXXXXXXXKsoK XXXXXXXXXXXXLTu8 true edit delete" at bounding box center [728, 709] width 1456 height 43
click at [1233, 700] on mat-icon "edit" at bounding box center [1243, 708] width 21 height 27
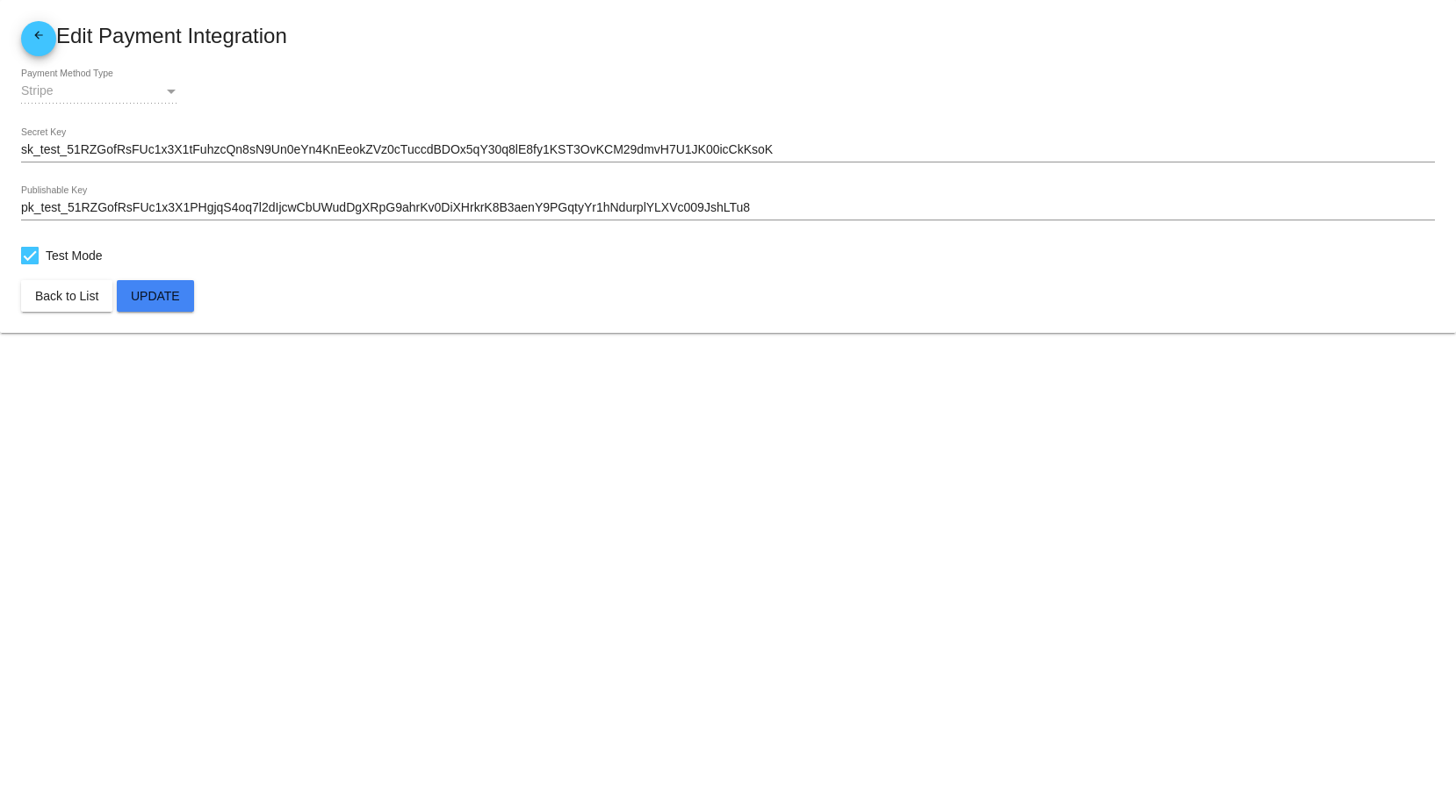
click at [30, 249] on div at bounding box center [30, 256] width 18 height 18
click at [30, 264] on input "Test Mode" at bounding box center [29, 264] width 1 height 1
checkbox input "false"
click at [180, 301] on button "Update" at bounding box center [155, 296] width 77 height 32
click at [36, 35] on mat-icon "arrow_back" at bounding box center [38, 39] width 21 height 21
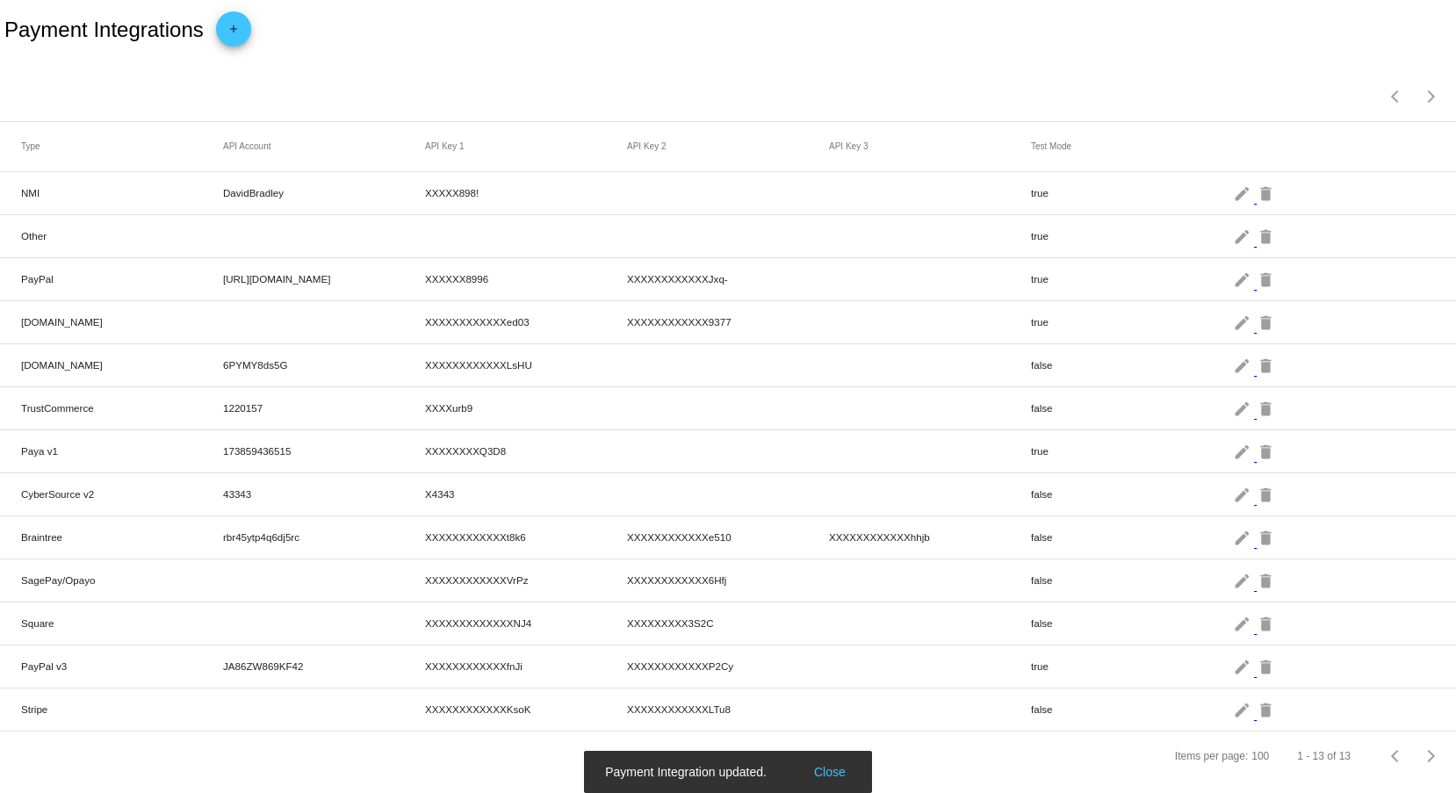
scroll to position [9, 0]
drag, startPoint x: 352, startPoint y: 695, endPoint x: 926, endPoint y: 695, distance: 574.2
click at [879, 695] on mat-row "Stripe XXXXXXXXXXXXKsoK XXXXXXXXXXXXLTu8 false edit delete" at bounding box center [728, 709] width 1456 height 43
drag, startPoint x: 1081, startPoint y: 690, endPoint x: 1156, endPoint y: 709, distance: 77.7
click at [1062, 690] on mat-row "Stripe XXXXXXXXXXXXKsoK XXXXXXXXXXXXLTu8 false edit delete" at bounding box center [728, 709] width 1456 height 43
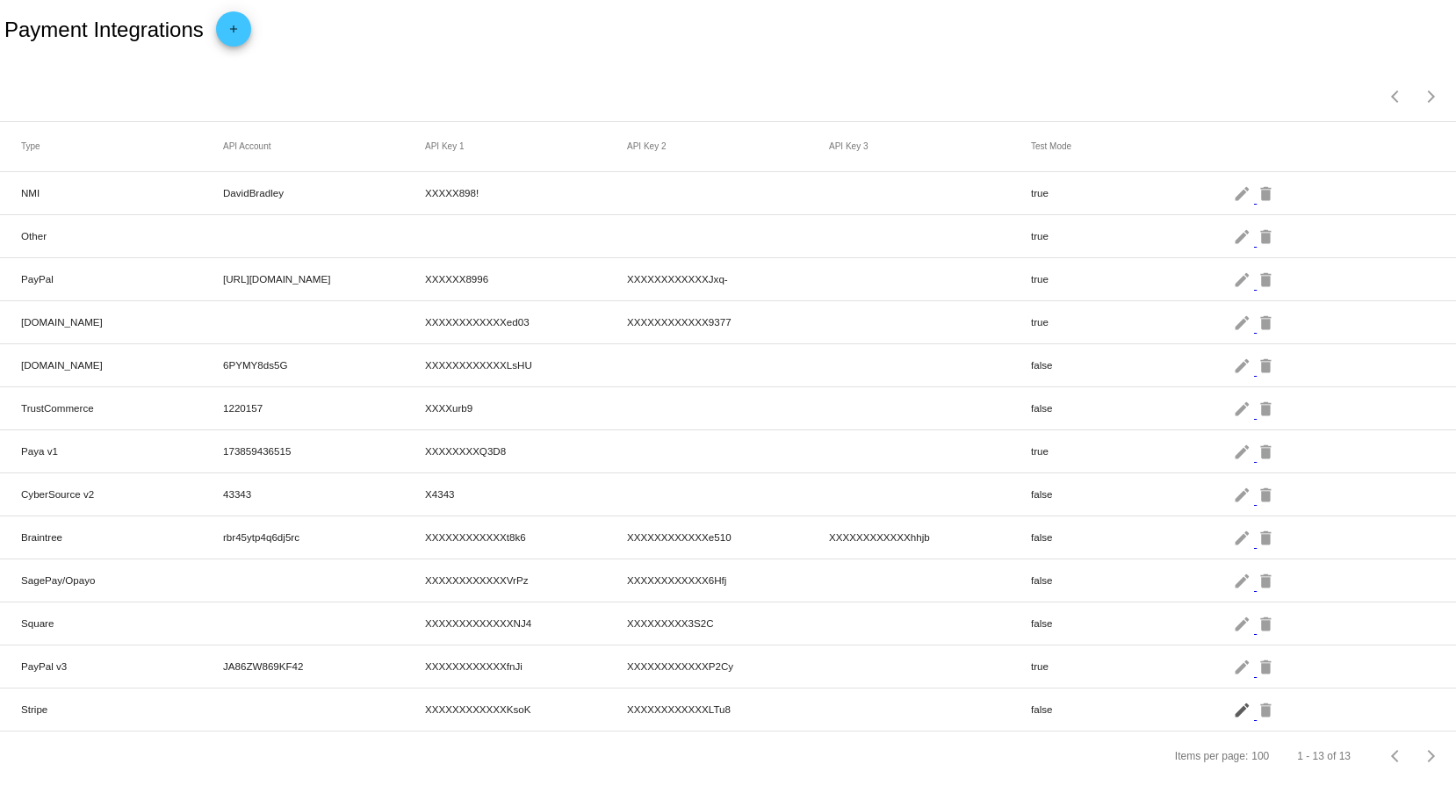
click at [1233, 709] on mat-icon "edit" at bounding box center [1243, 708] width 21 height 27
